Goal: Task Accomplishment & Management: Use online tool/utility

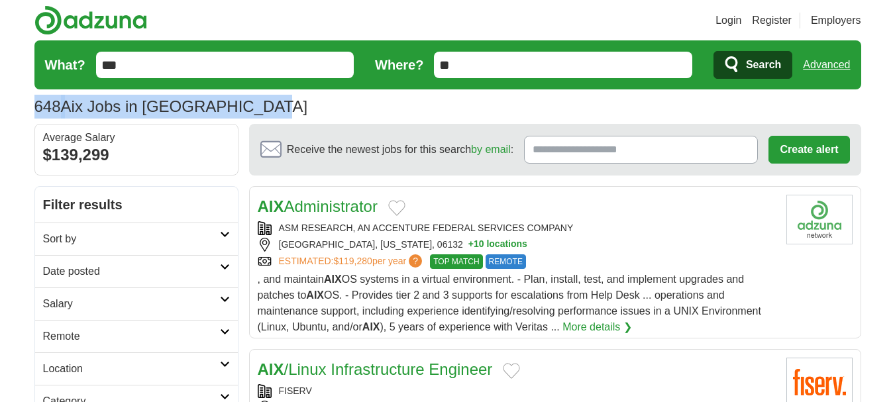
drag, startPoint x: 892, startPoint y: 68, endPoint x: 902, endPoint y: 109, distance: 42.4
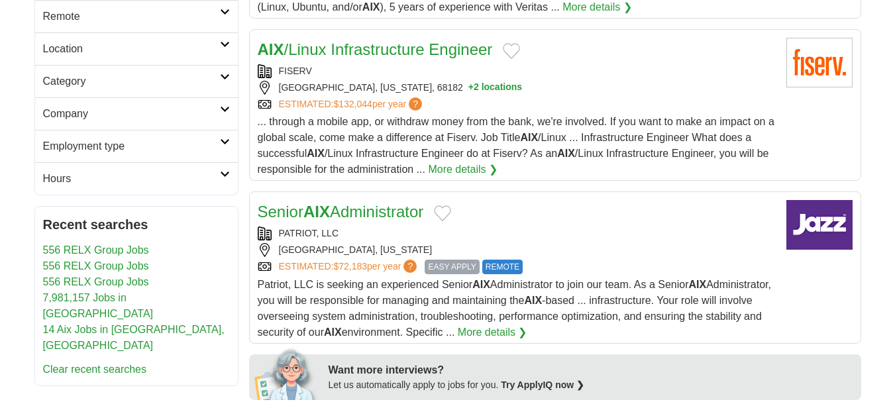
scroll to position [328, 0]
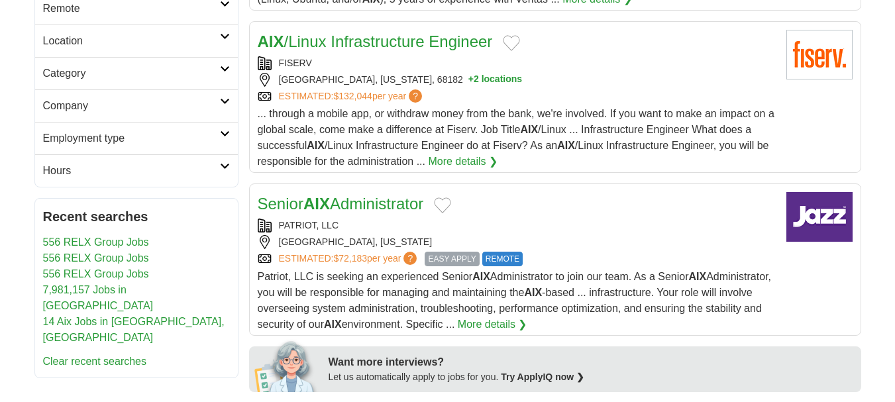
click at [379, 203] on link "Senior AIX Administrator" at bounding box center [341, 204] width 166 height 18
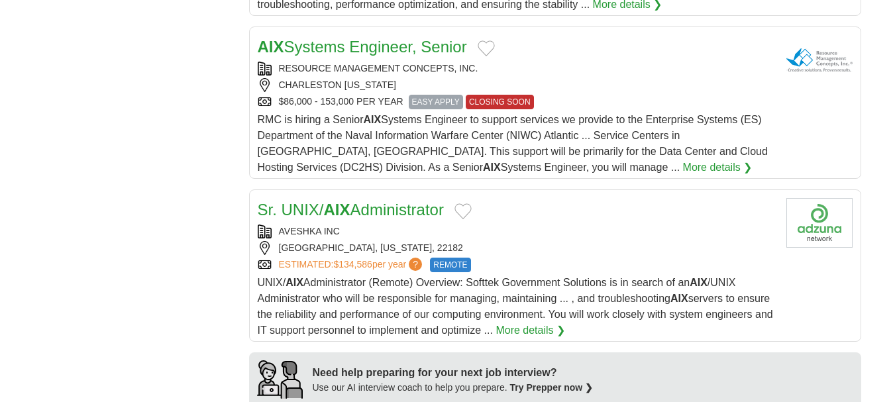
scroll to position [870, 0]
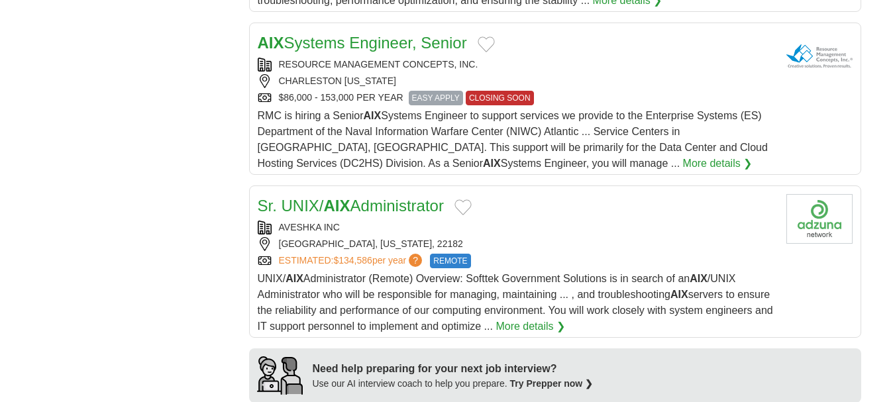
click at [433, 60] on link "RESOURCE MANAGEMENT CONCEPTS, INC." at bounding box center [378, 64] width 199 height 11
click at [382, 44] on link "AIX Systems Engineer, Senior" at bounding box center [362, 43] width 209 height 18
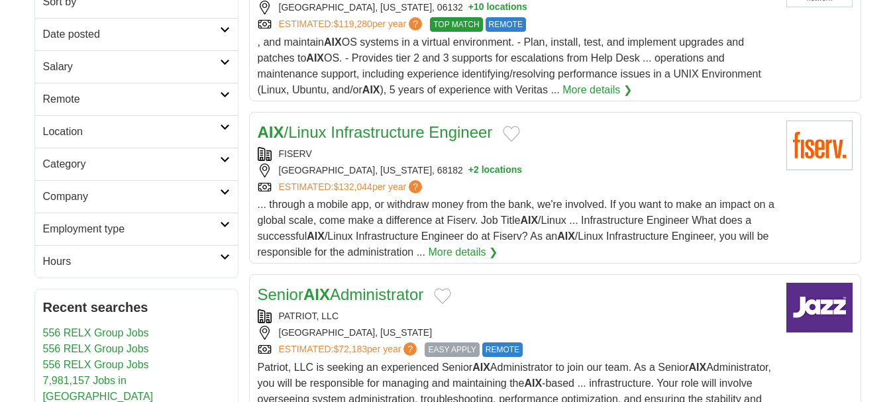
scroll to position [0, 0]
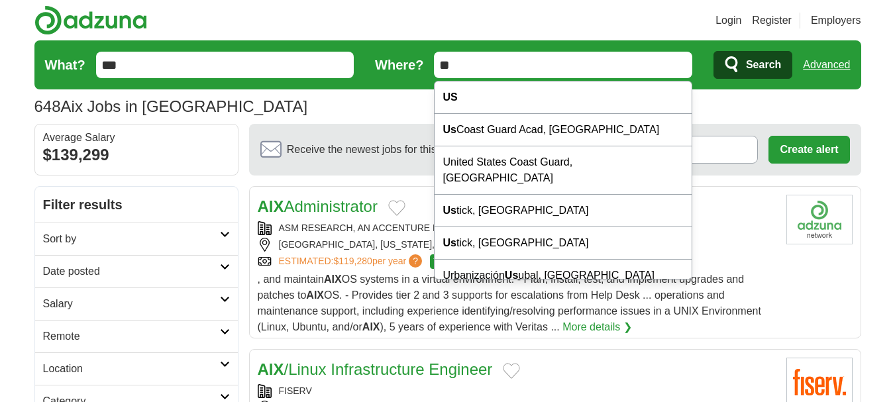
drag, startPoint x: 417, startPoint y: 68, endPoint x: 392, endPoint y: 65, distance: 24.7
click at [392, 65] on form "What? *** Where? ** Search Advanced" at bounding box center [447, 64] width 827 height 49
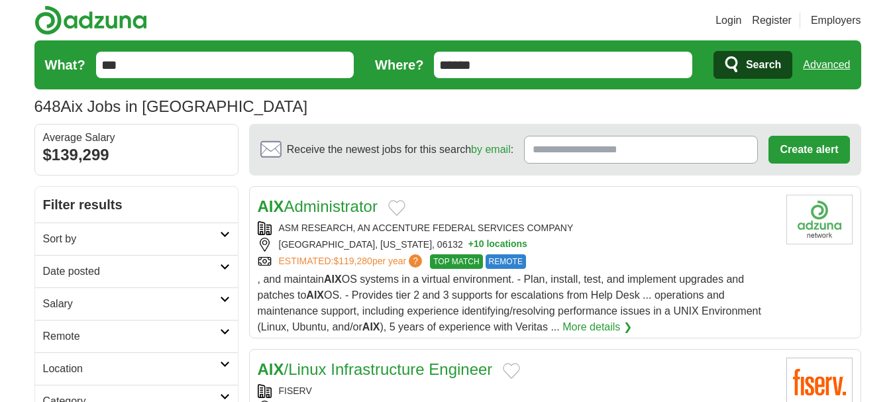
type input "******"
click at [759, 60] on span "Search" at bounding box center [763, 65] width 35 height 26
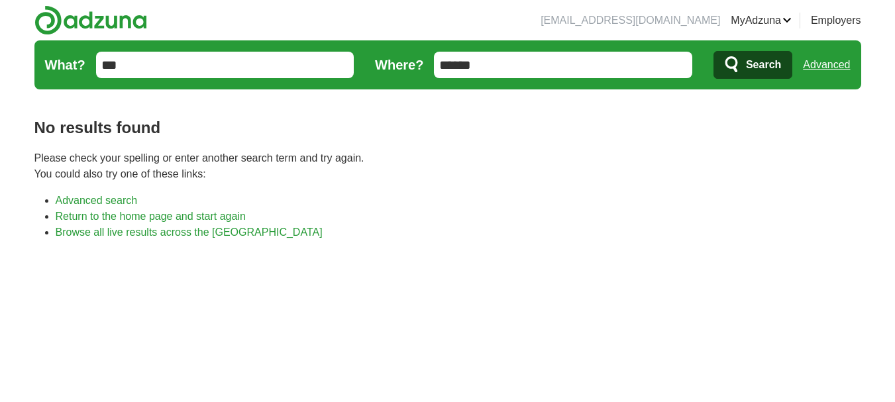
click at [762, 60] on span "Search" at bounding box center [763, 65] width 35 height 26
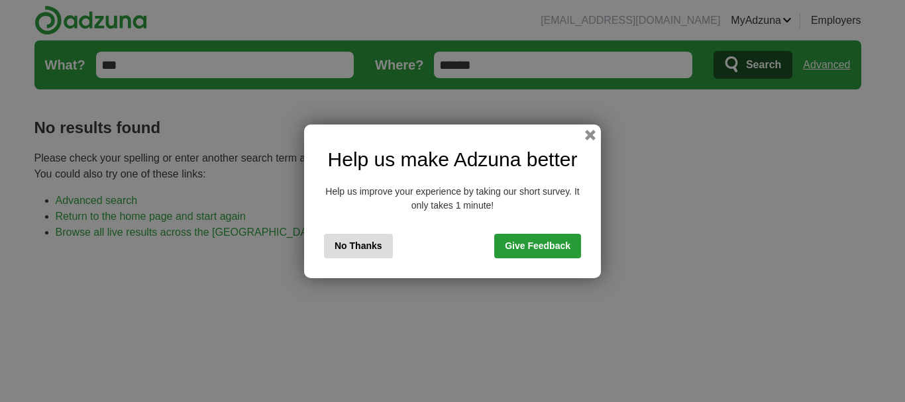
click at [350, 248] on button "No Thanks" at bounding box center [358, 246] width 69 height 25
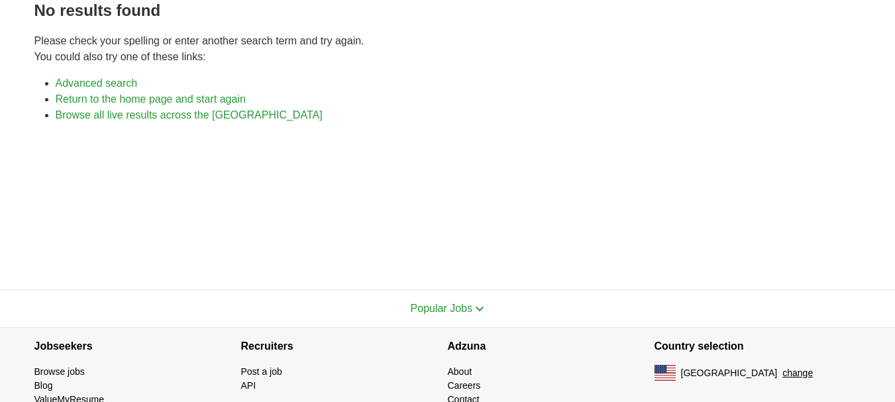
scroll to position [123, 0]
